Goal: Task Accomplishment & Management: Use online tool/utility

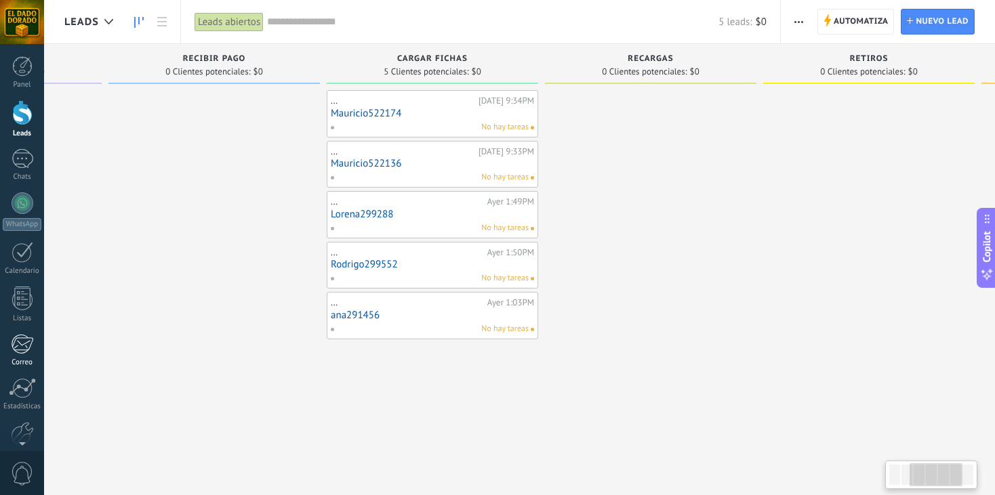
scroll to position [0, 464]
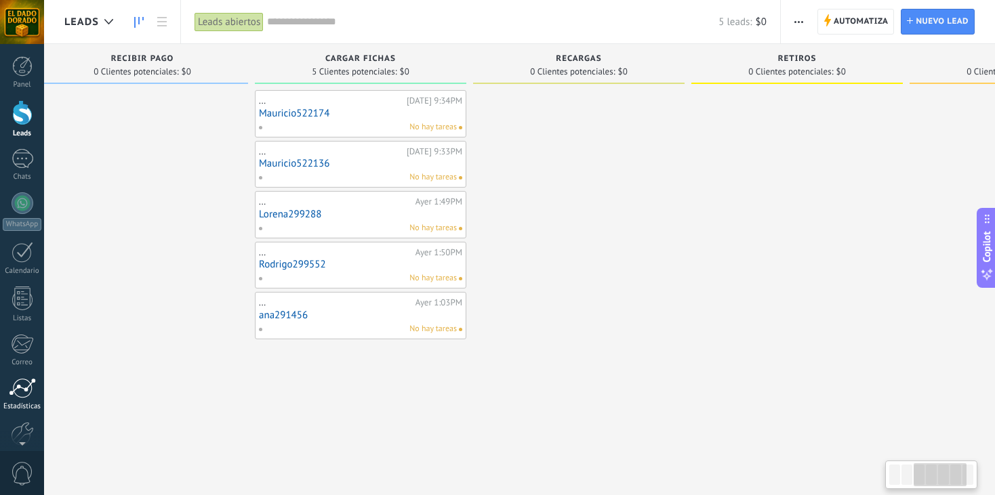
drag, startPoint x: 0, startPoint y: 0, endPoint x: 16, endPoint y: 377, distance: 377.7
click at [16, 377] on body ".abccls-1,.abccls-2{fill-rule:evenodd}.abccls-2{fill:#fff} .abfcls-1{fill:none}…" at bounding box center [497, 247] width 995 height 495
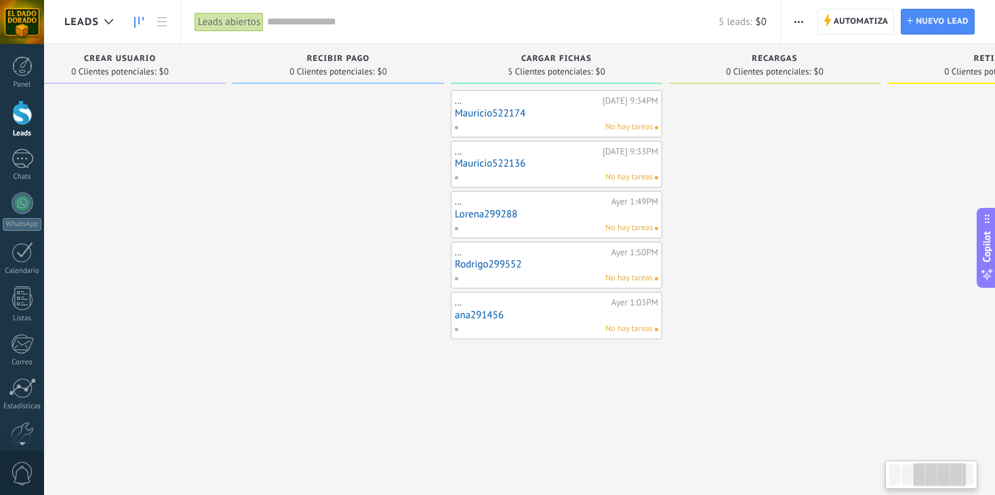
scroll to position [0, 236]
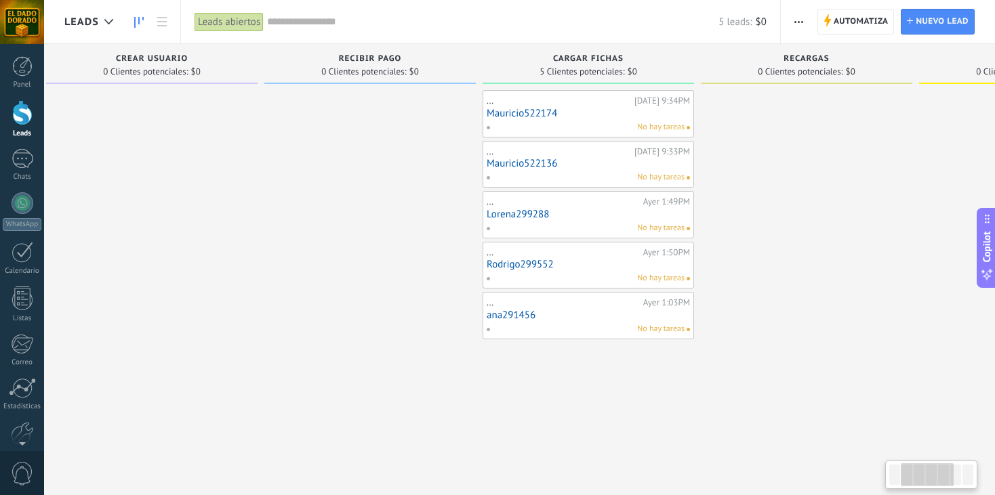
drag, startPoint x: 734, startPoint y: 215, endPoint x: 725, endPoint y: 283, distance: 68.3
click at [725, 283] on div "Leads Entrantes Solicitudes: [PHONE_NUMBER] Contacto Inicial 0 Clientes potenci…" at bounding box center [598, 226] width 1541 height 365
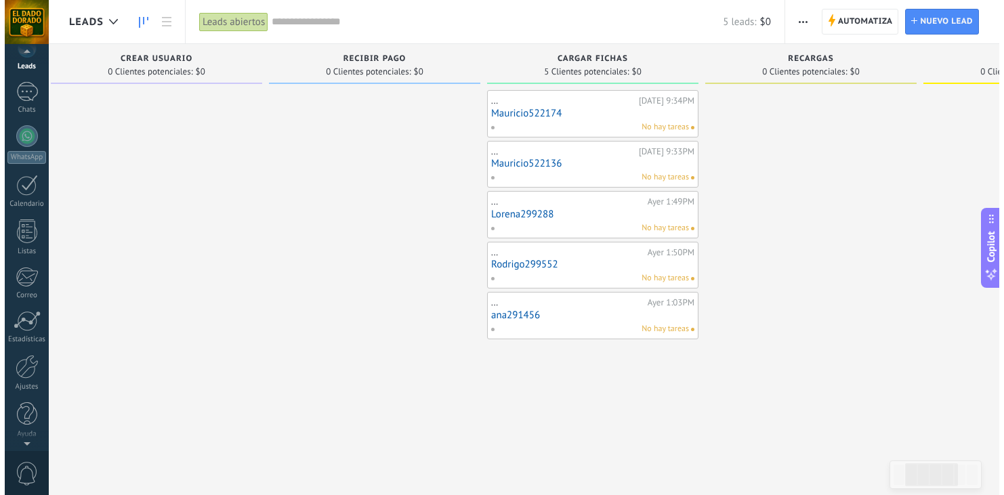
scroll to position [68, 0]
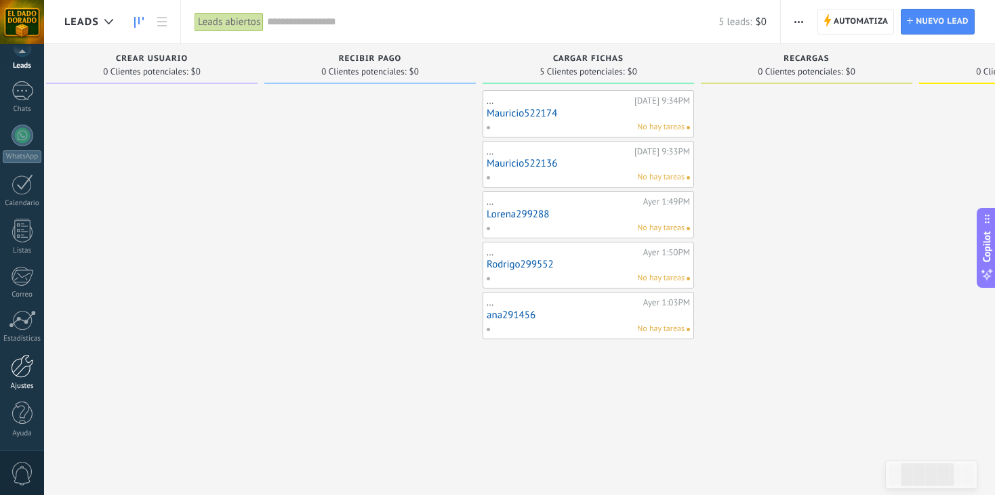
click at [24, 367] on div at bounding box center [22, 366] width 23 height 24
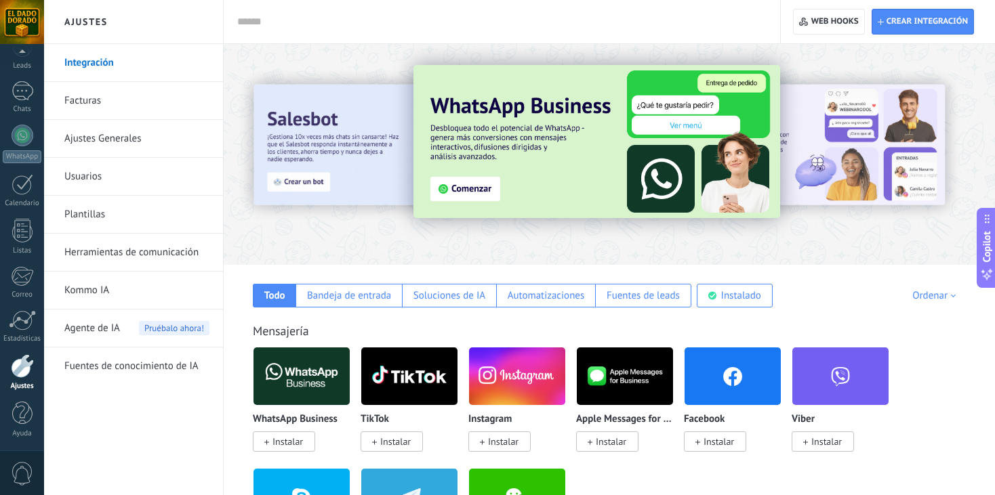
click at [411, 22] on input "text" at bounding box center [499, 22] width 524 height 14
type input "*"
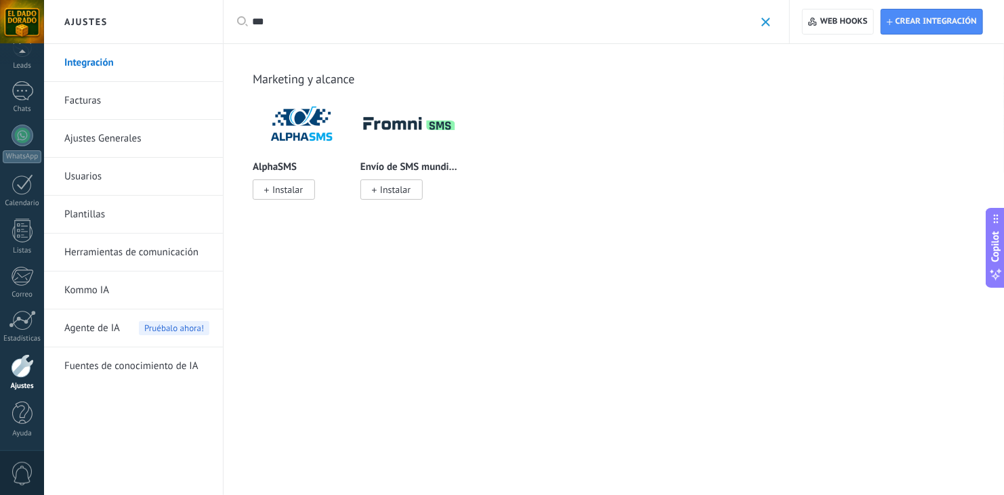
type input "***"
click at [307, 130] on img at bounding box center [301, 124] width 96 height 66
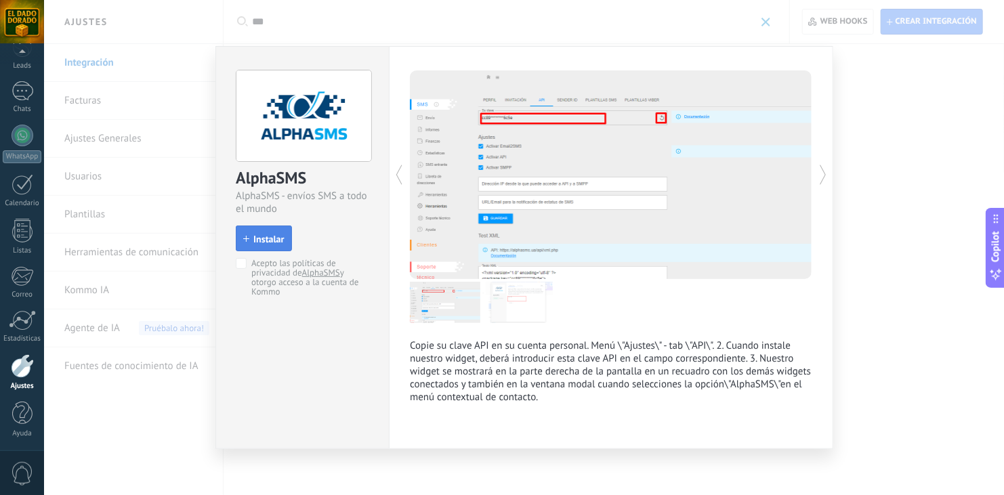
click at [271, 241] on span "Instalar" at bounding box center [268, 238] width 30 height 9
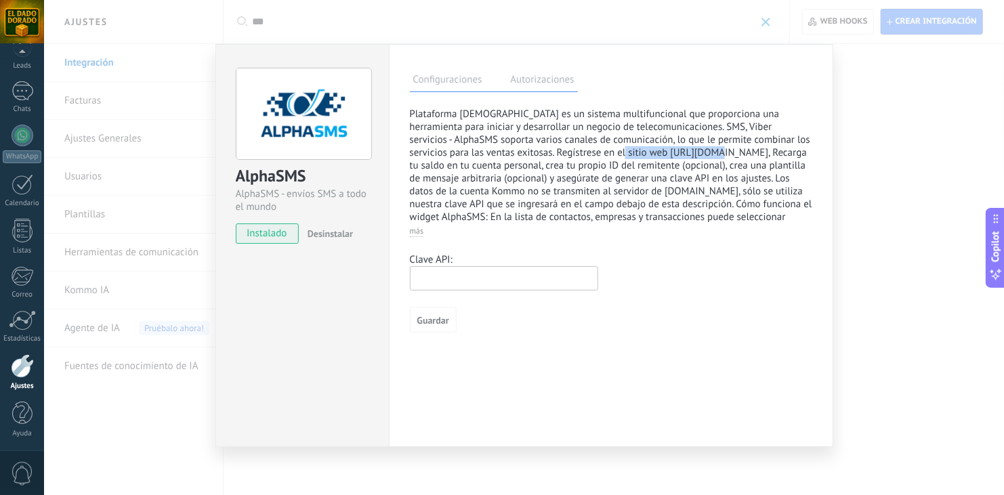
drag, startPoint x: 592, startPoint y: 152, endPoint x: 683, endPoint y: 152, distance: 90.8
click at [683, 152] on p "Plataforma [DEMOGRAPHIC_DATA] es un sistema multifuncional que proporciona una …" at bounding box center [611, 314] width 402 height 412
copy p "[URL][DOMAIN_NAME]"
click at [847, 156] on div "AlphaSMS AlphaSMS - envíos SMS a todo el mundo instalado Desinstalar Configurac…" at bounding box center [524, 247] width 960 height 495
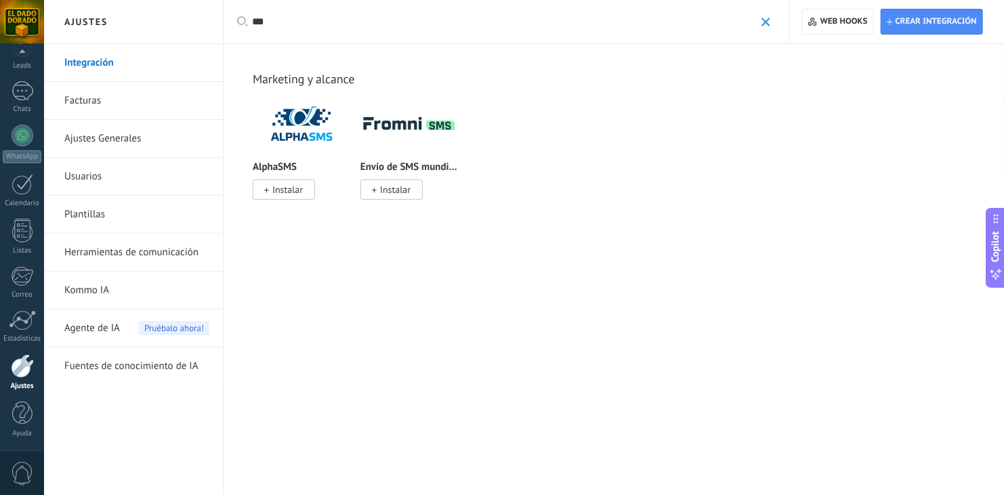
click at [413, 141] on img at bounding box center [409, 124] width 96 height 66
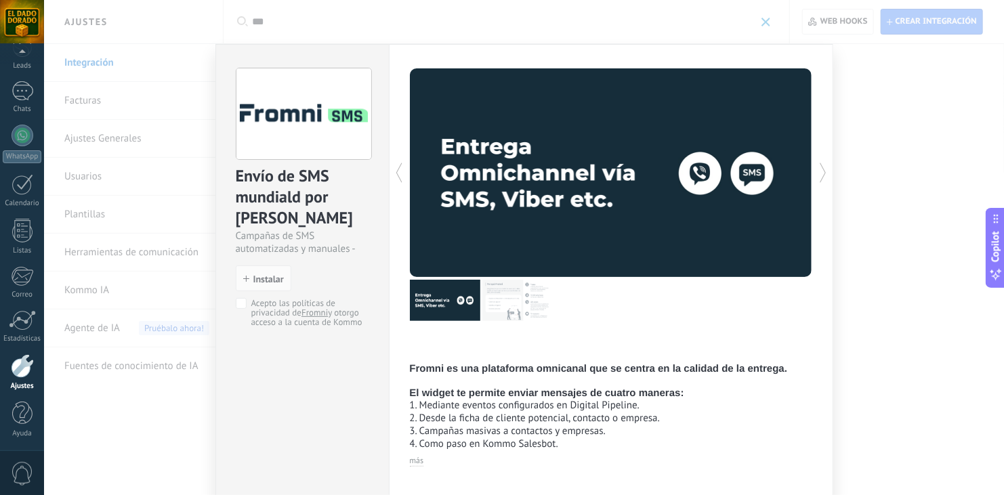
click at [604, 339] on p at bounding box center [611, 350] width 402 height 26
click at [257, 276] on span "Instalar" at bounding box center [268, 278] width 30 height 9
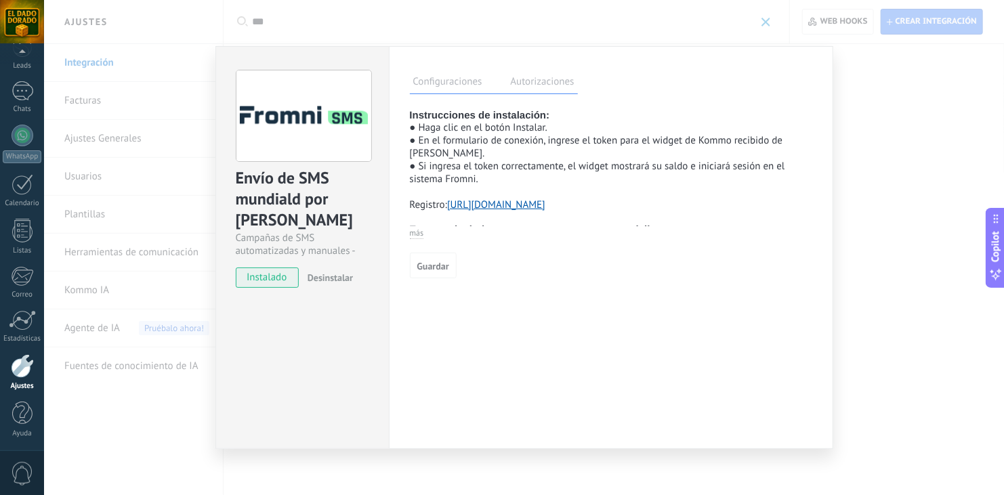
select select "**"
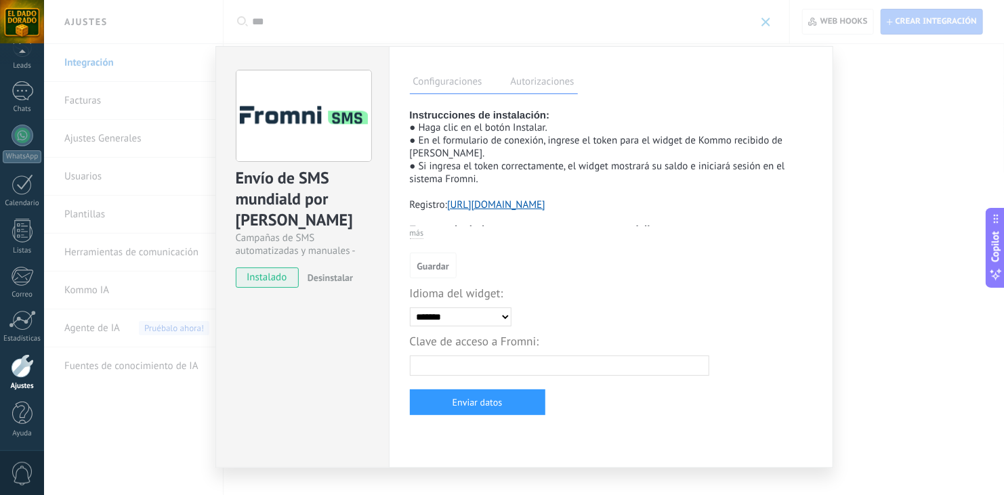
click at [534, 210] on link "[URL][DOMAIN_NAME]" at bounding box center [496, 205] width 98 height 13
click at [915, 161] on div "Envío de SMS mundiald por Fromni Campañas de SMS automatizadas y manuales - Kom…" at bounding box center [524, 247] width 960 height 495
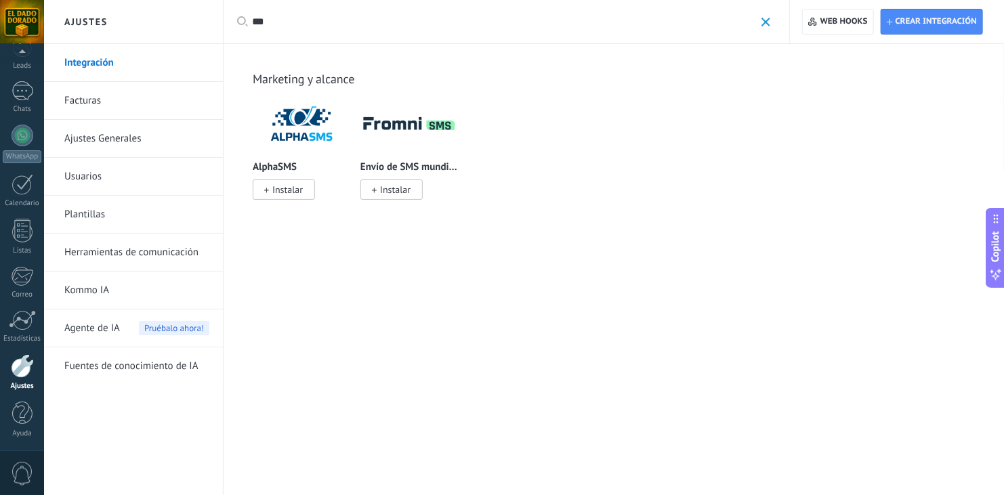
drag, startPoint x: 281, startPoint y: 22, endPoint x: 235, endPoint y: 22, distance: 46.1
click at [235, 22] on div "Aplicar *** Aplicar Restablecer" at bounding box center [506, 21] width 567 height 43
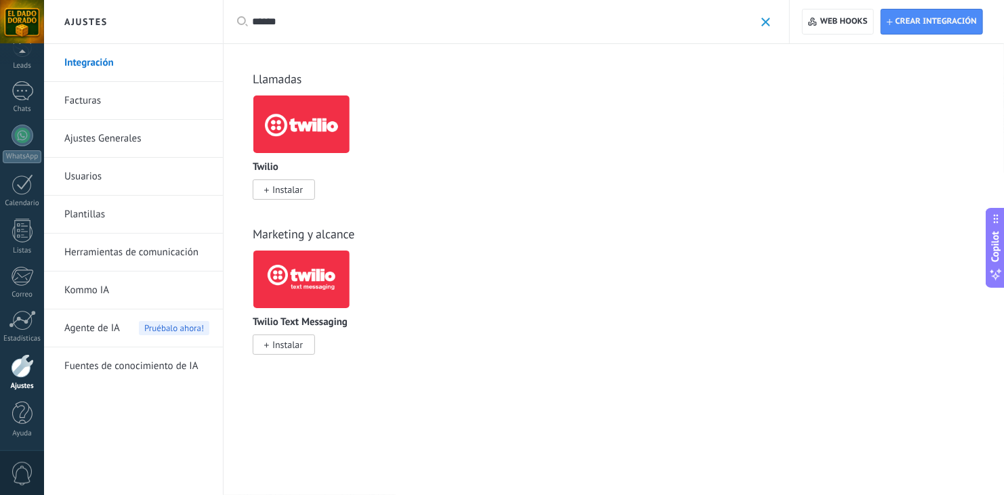
type input "******"
click at [300, 274] on img at bounding box center [301, 280] width 96 height 66
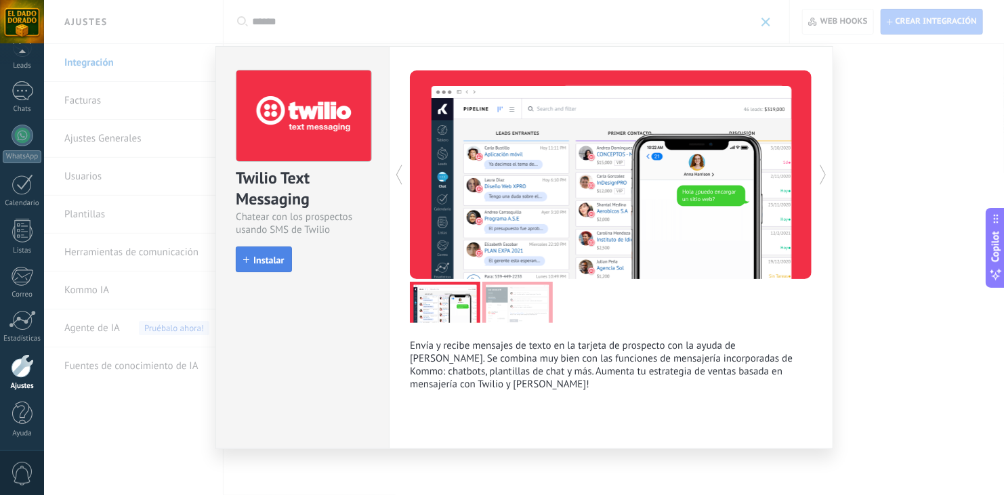
click at [266, 263] on span "Instalar" at bounding box center [268, 259] width 30 height 9
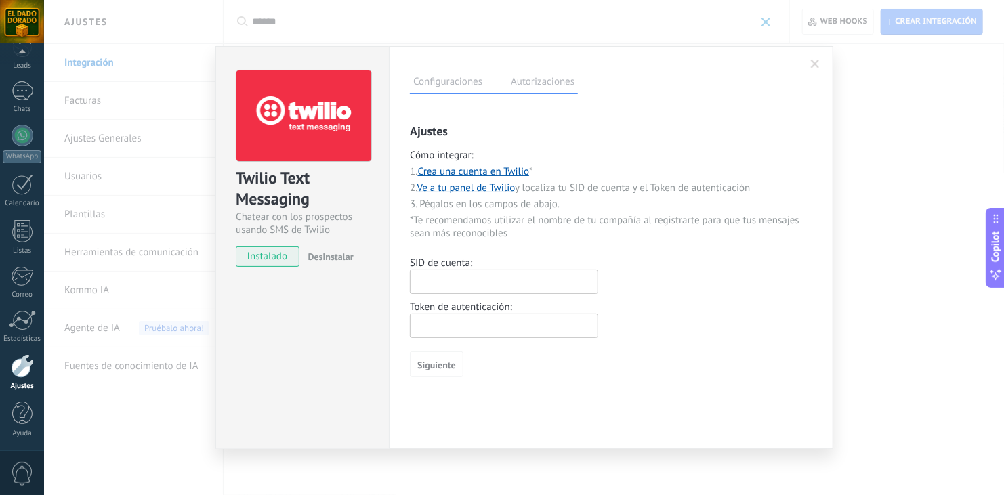
click at [634, 133] on p "Ajustes" at bounding box center [611, 131] width 402 height 16
click at [499, 173] on link "Crea una cuenta en Twilio" at bounding box center [473, 171] width 111 height 13
